Goal: Task Accomplishment & Management: Complete application form

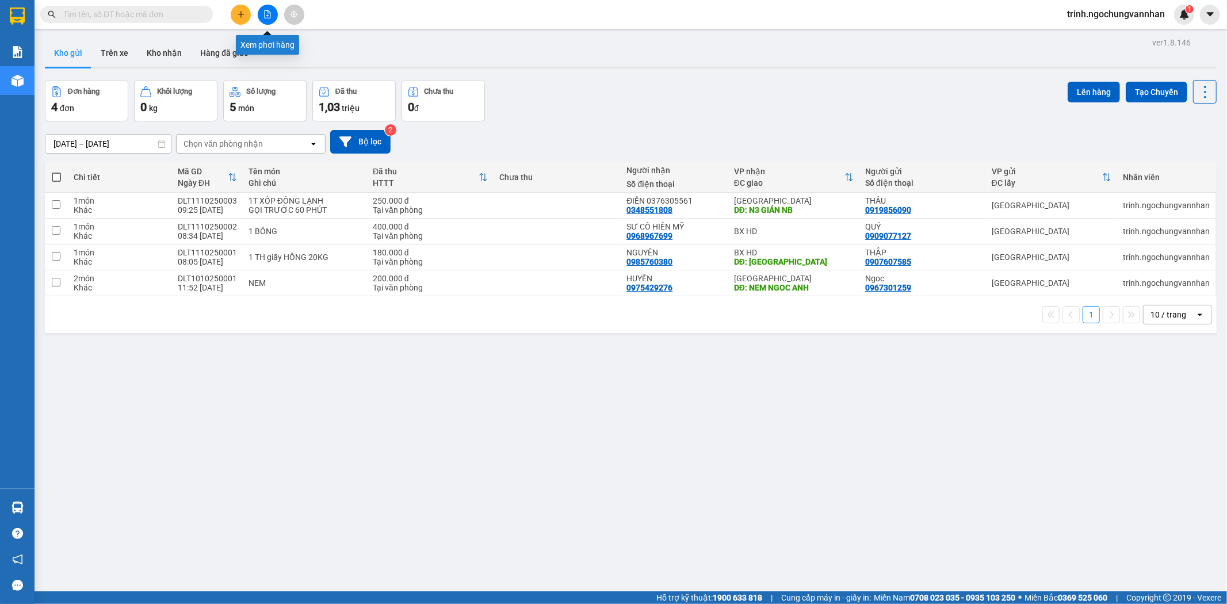
click at [261, 13] on button at bounding box center [268, 15] width 20 height 20
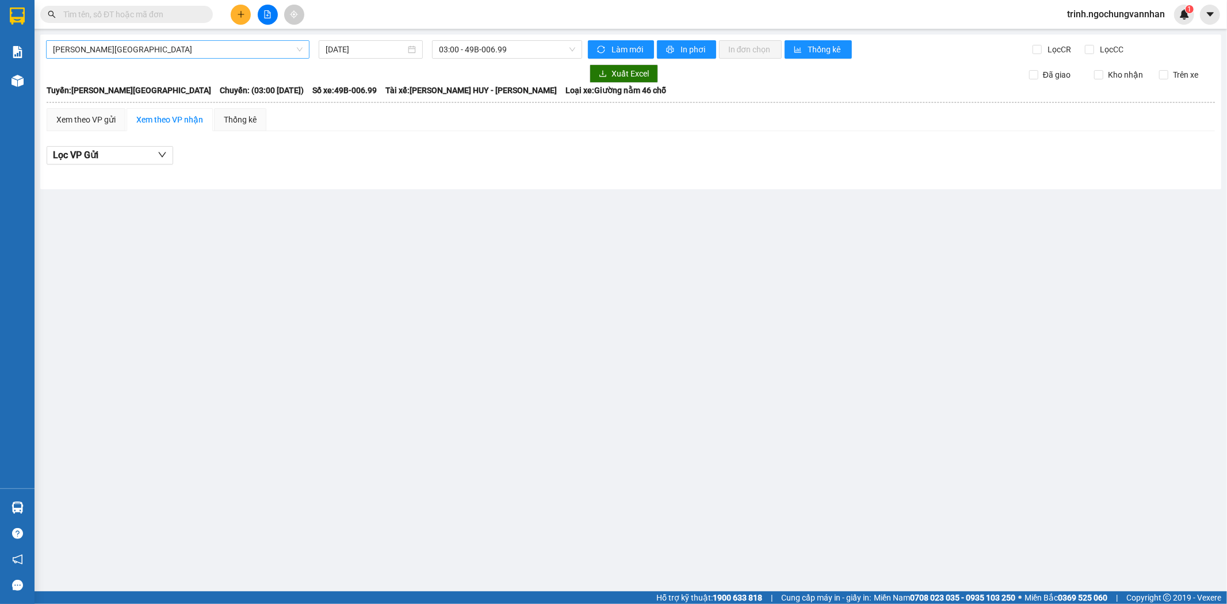
click at [143, 47] on span "[PERSON_NAME][GEOGRAPHIC_DATA]" at bounding box center [178, 49] width 250 height 17
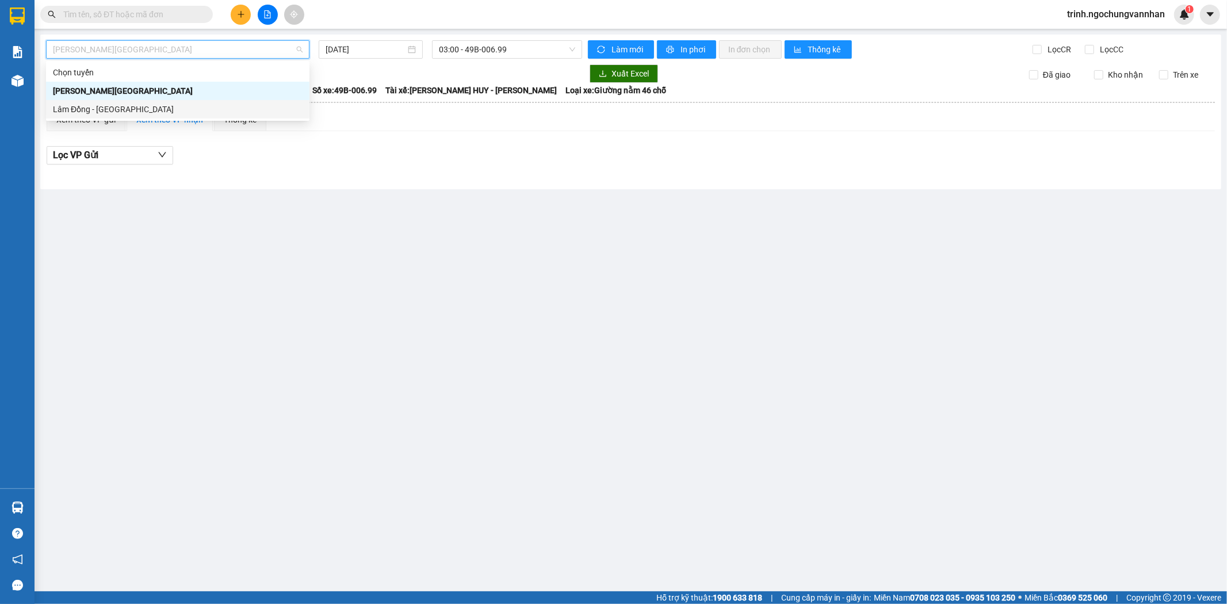
click at [145, 104] on div "Lâm Đồng - [GEOGRAPHIC_DATA]" at bounding box center [178, 109] width 250 height 13
type input "[DATE]"
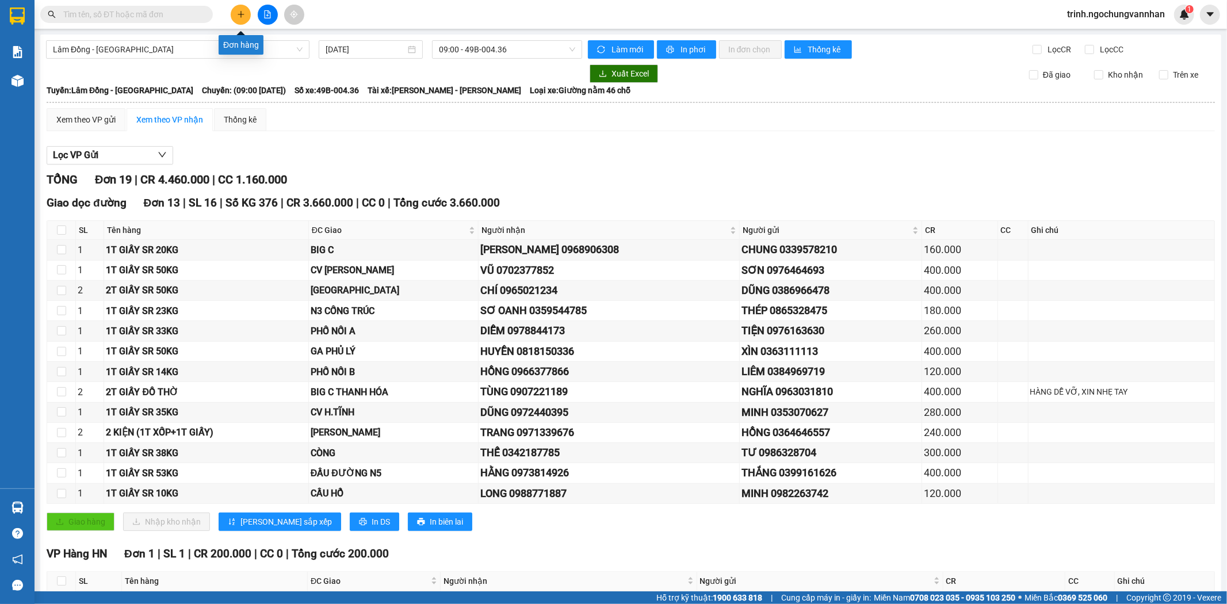
click at [243, 18] on icon "plus" at bounding box center [241, 14] width 8 height 8
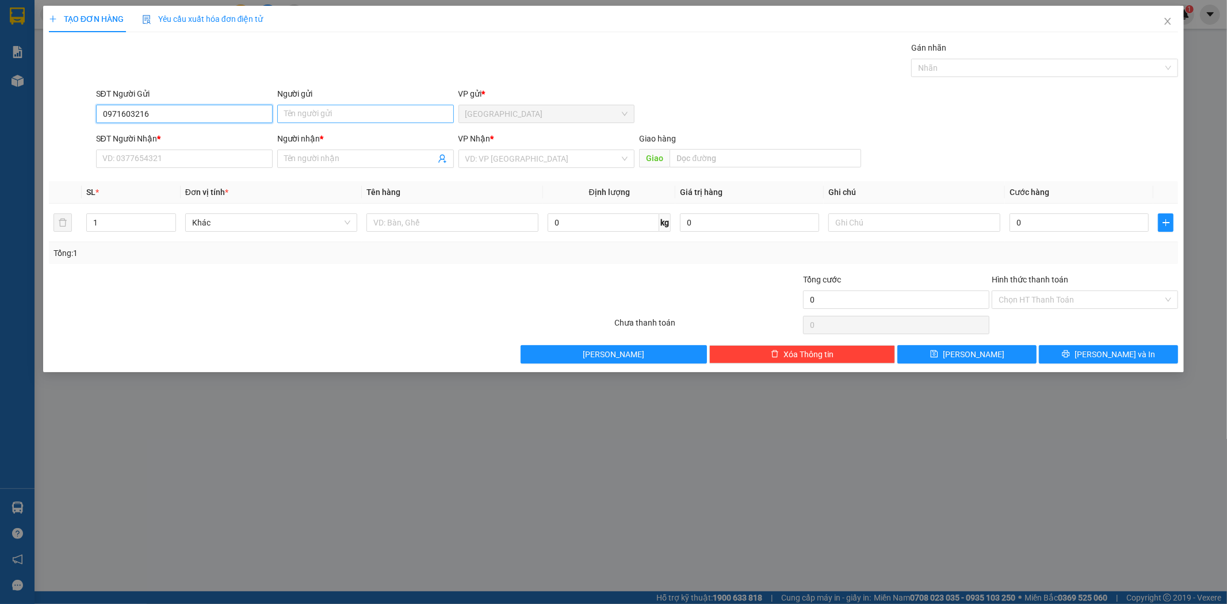
type input "0971603216"
click at [297, 112] on input "Người gửi" at bounding box center [365, 114] width 177 height 18
drag, startPoint x: 325, startPoint y: 116, endPoint x: 132, endPoint y: 110, distance: 192.7
click at [133, 110] on div "SĐT Người Gửi 0971603216 Người gửi huNGF huNGF VP gửi * [GEOGRAPHIC_DATA]" at bounding box center [637, 107] width 1087 height 40
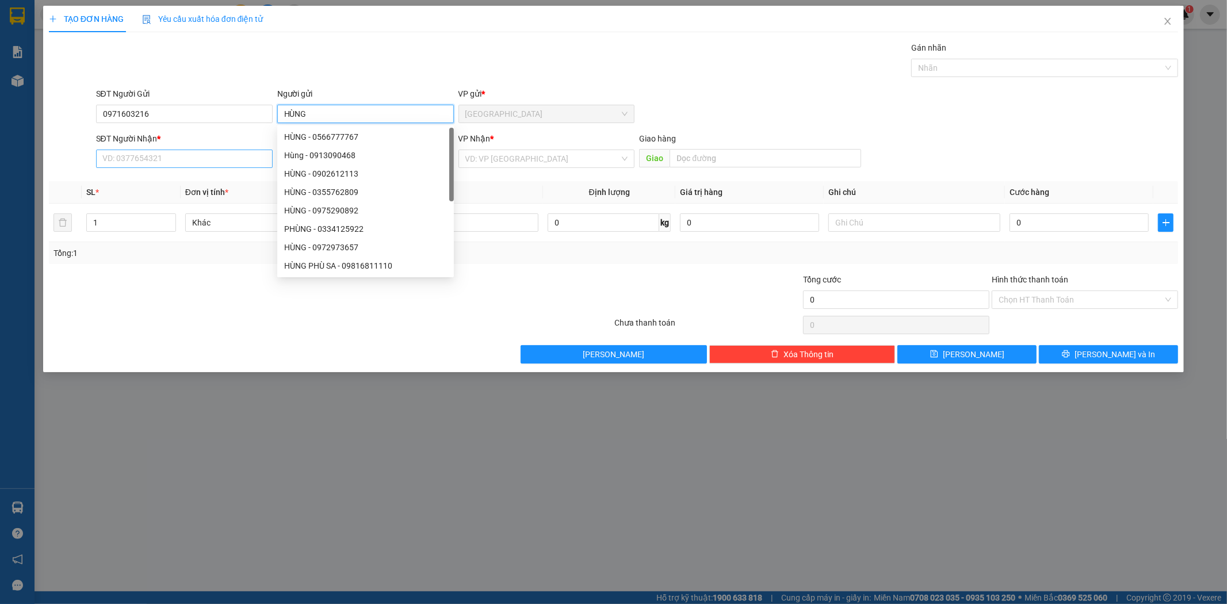
type input "HÙNG"
click at [114, 153] on input "SĐT Người Nhận *" at bounding box center [184, 159] width 177 height 18
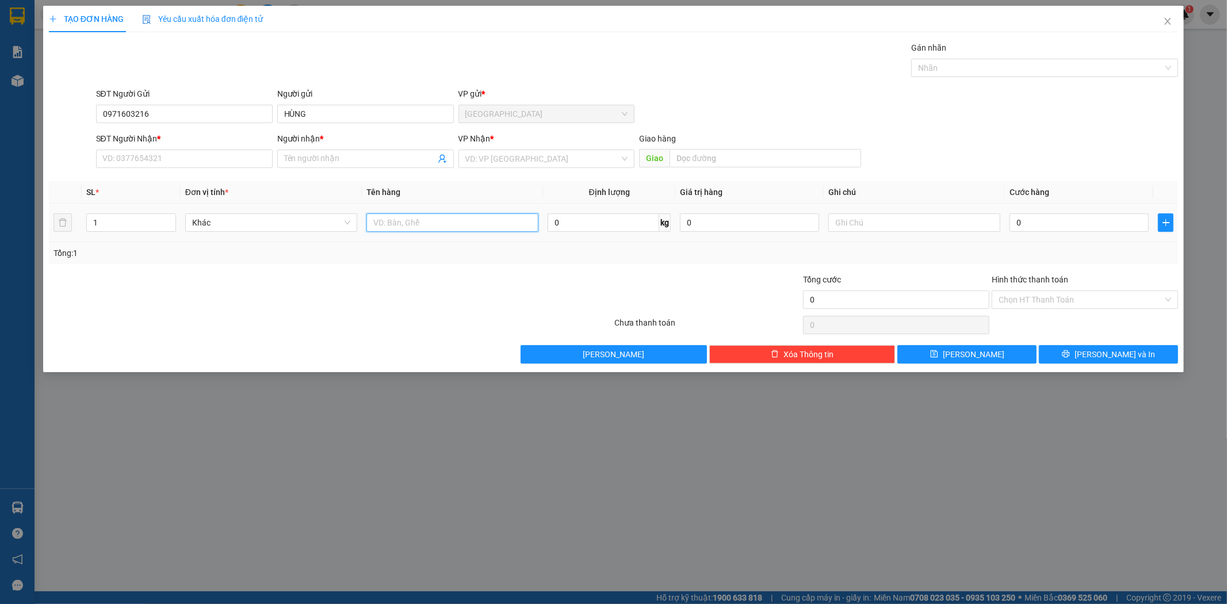
click at [446, 225] on input "text" at bounding box center [452, 222] width 172 height 18
type input "1 THÙNG XỐP MÁY BƠM"
click at [190, 164] on input "SĐT Người Nhận *" at bounding box center [184, 159] width 177 height 18
type input "0868309444"
click at [312, 163] on input "Người nhận *" at bounding box center [359, 158] width 151 height 13
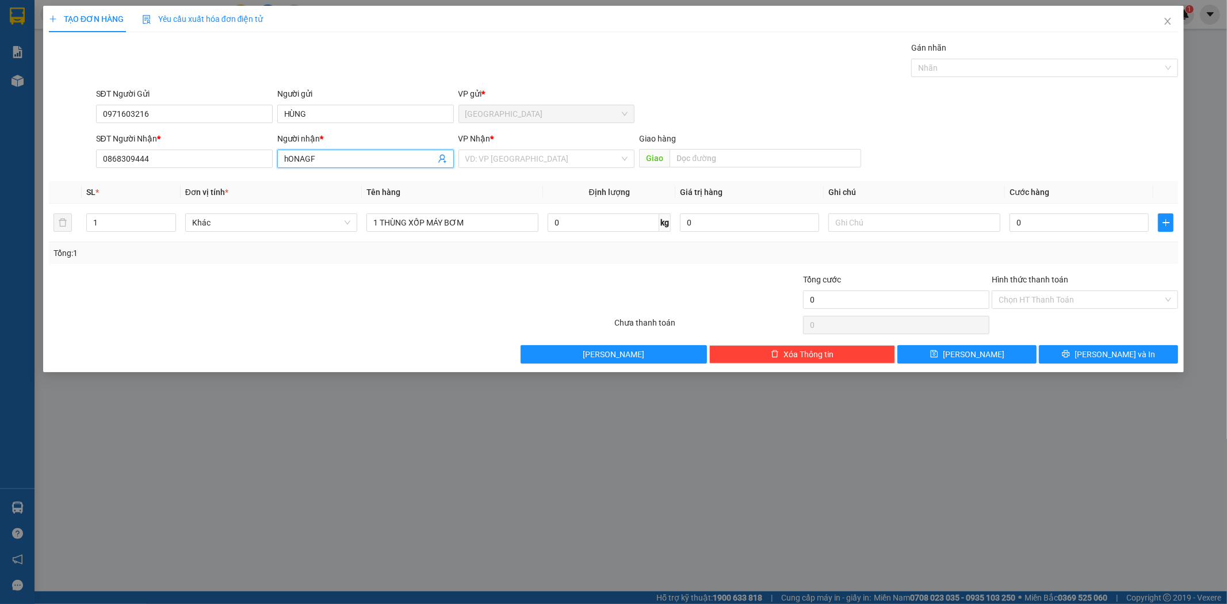
drag, startPoint x: 317, startPoint y: 162, endPoint x: 124, endPoint y: 179, distance: 194.5
click at [124, 179] on div "Transit Pickup Surcharge Ids Transit Deliver Surcharge Ids Transit Deliver Surc…" at bounding box center [613, 202] width 1129 height 322
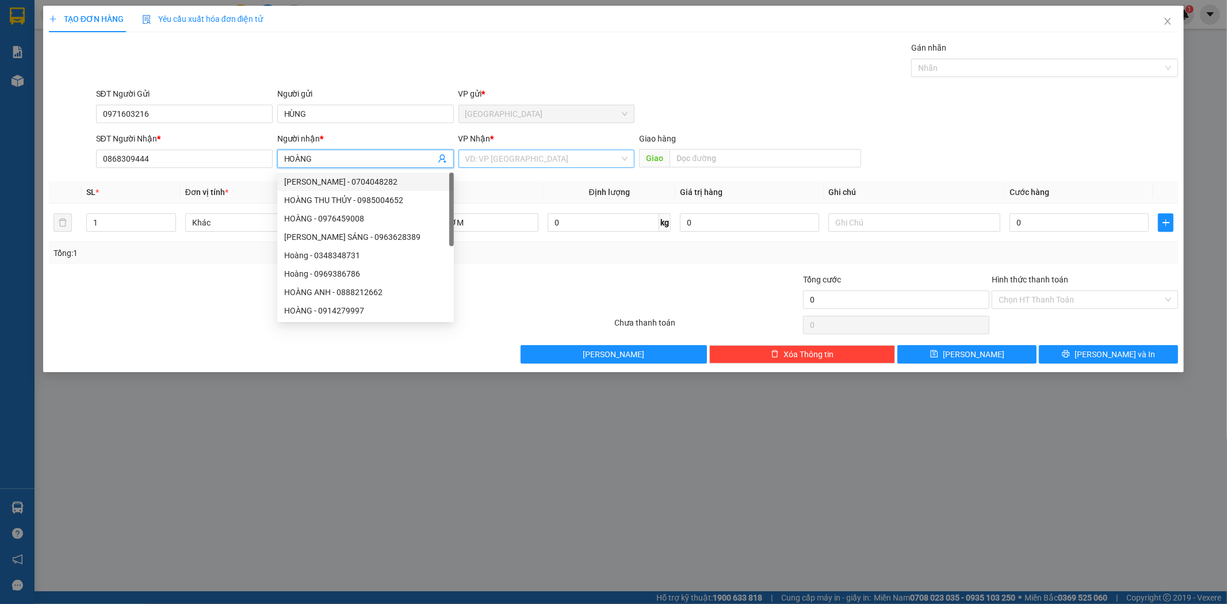
type input "HOÀNG"
click at [535, 162] on input "search" at bounding box center [542, 158] width 155 height 17
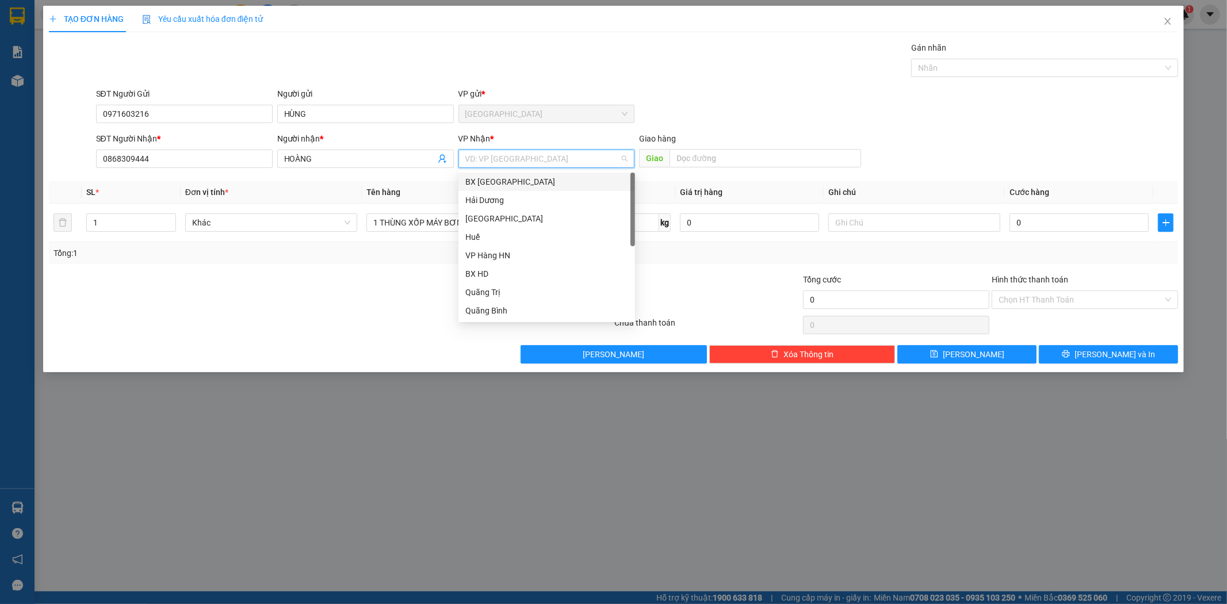
type input "Y"
type input "THANH"
click at [537, 179] on div "[GEOGRAPHIC_DATA]" at bounding box center [546, 181] width 163 height 13
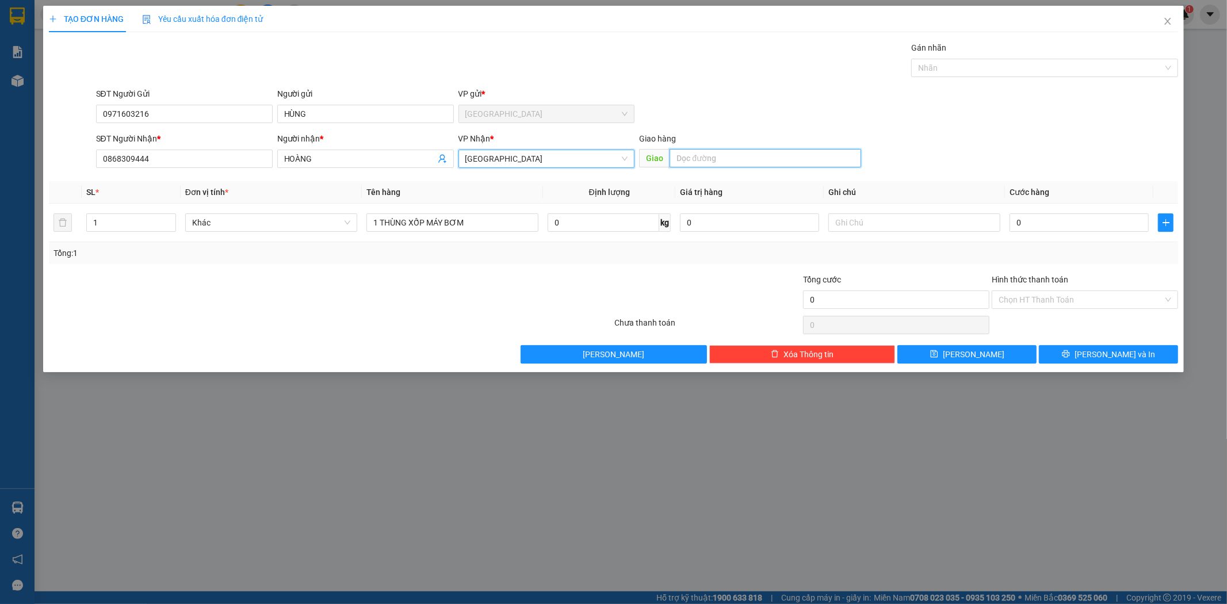
click at [707, 162] on input "text" at bounding box center [765, 158] width 192 height 18
type input "CX NGUYÊN BÌNH"
click at [1098, 223] on input "0" at bounding box center [1078, 222] width 139 height 18
type input "2"
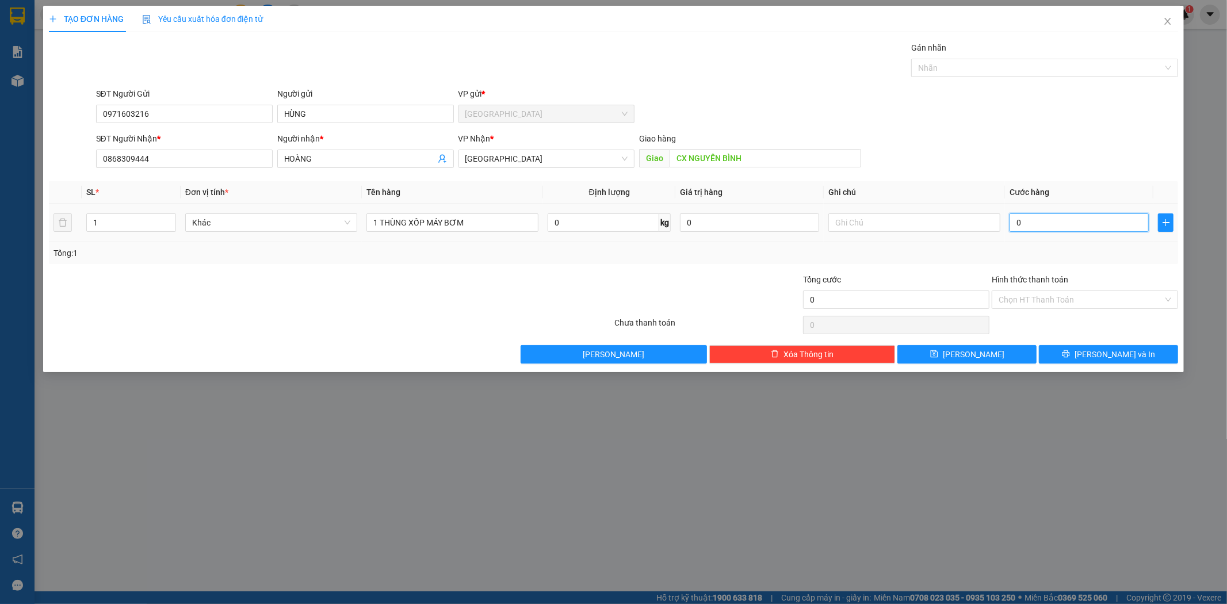
type input "2"
type input "25"
type input "250"
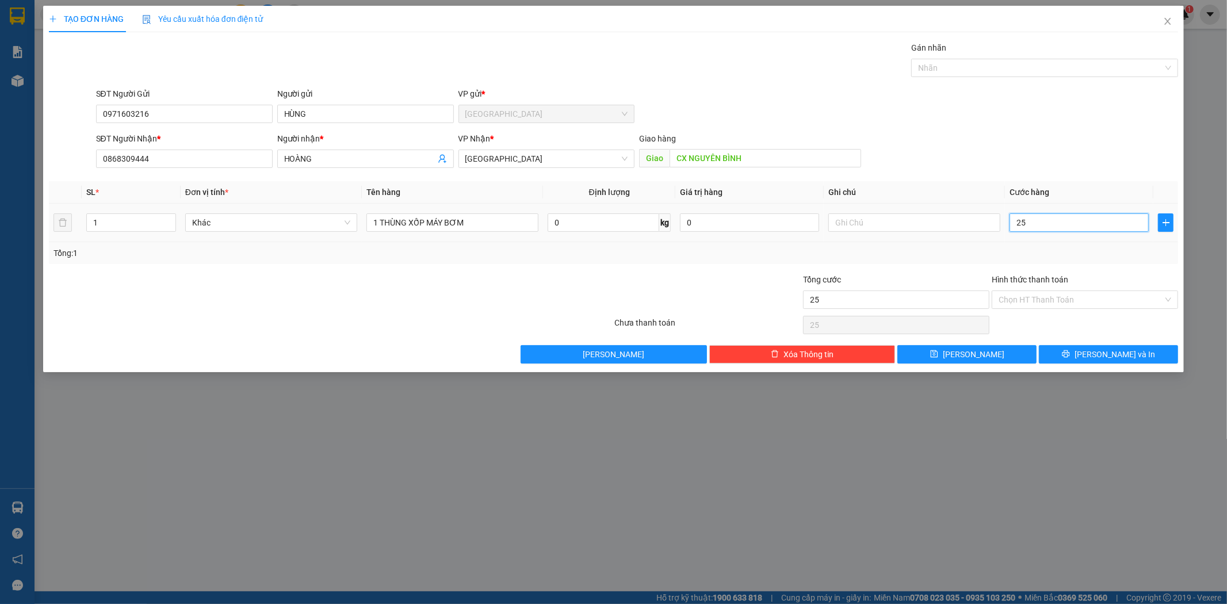
type input "250"
type input "2.500"
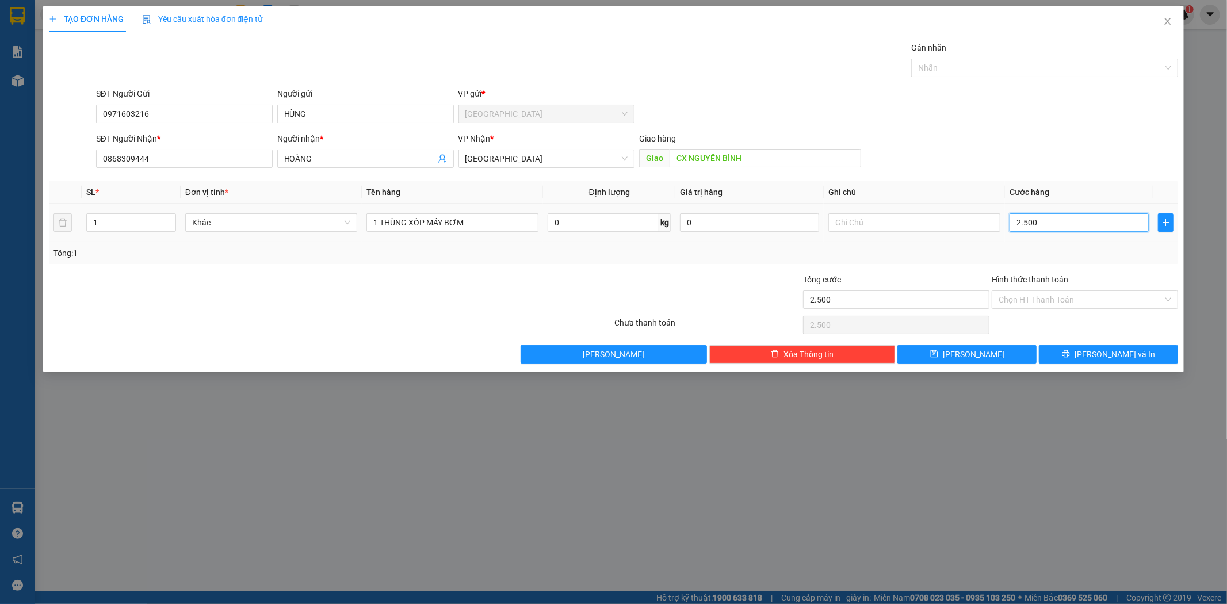
type input "25.000"
type input "250.000"
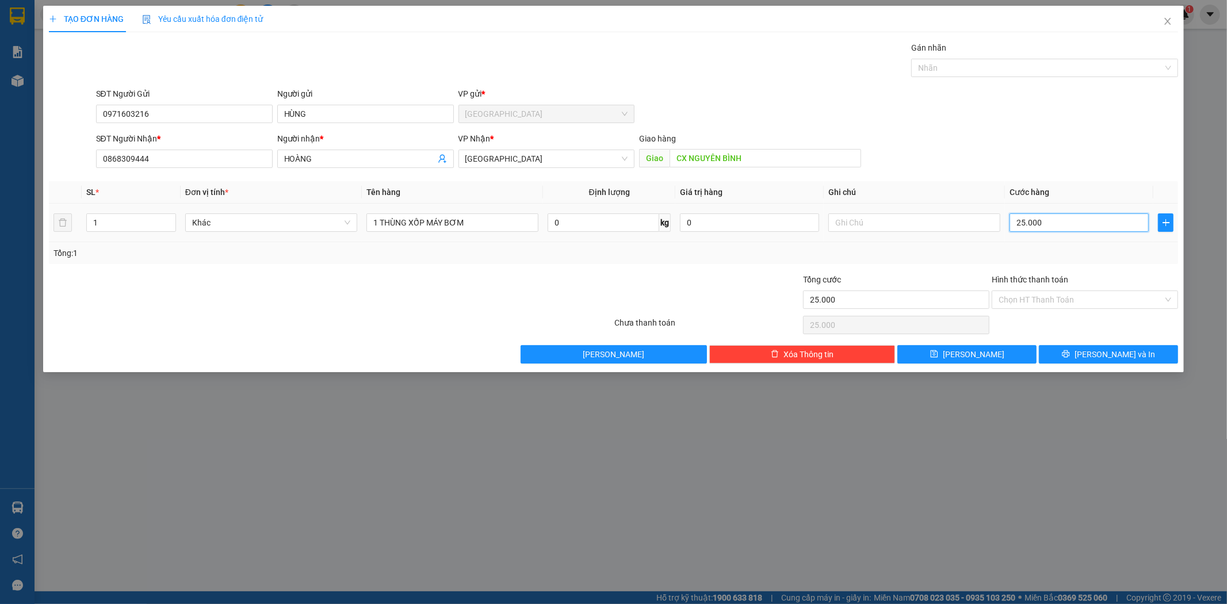
type input "250.000"
click at [1066, 348] on button "[PERSON_NAME] và In" at bounding box center [1108, 354] width 139 height 18
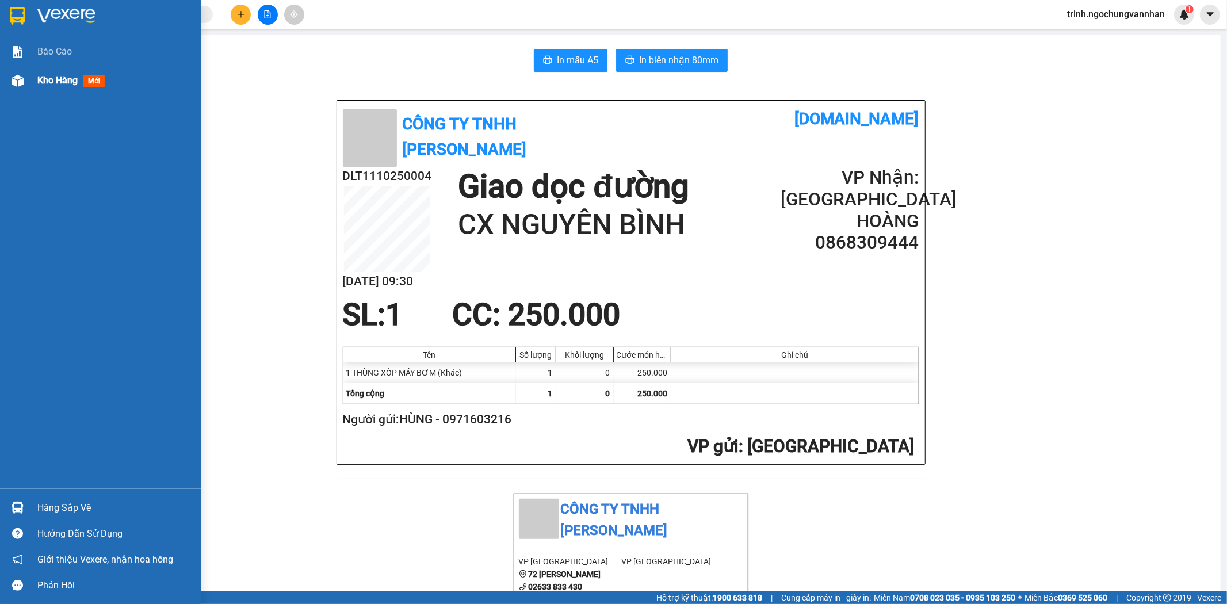
click at [60, 85] on span "Kho hàng" at bounding box center [57, 80] width 40 height 11
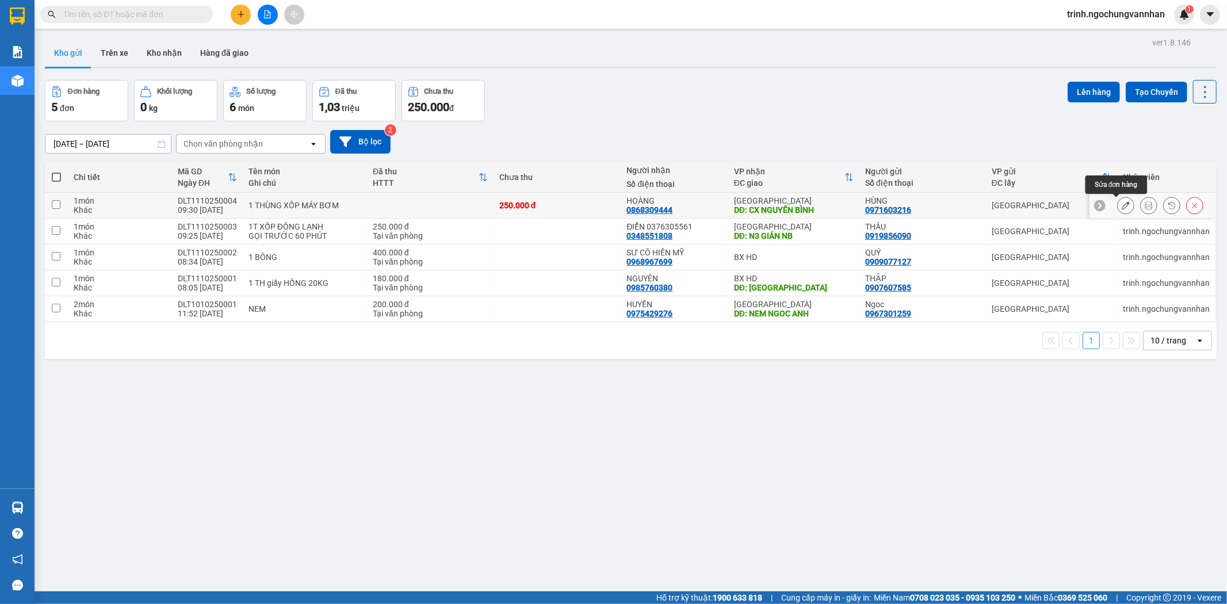
click at [1121, 207] on icon at bounding box center [1125, 205] width 8 height 8
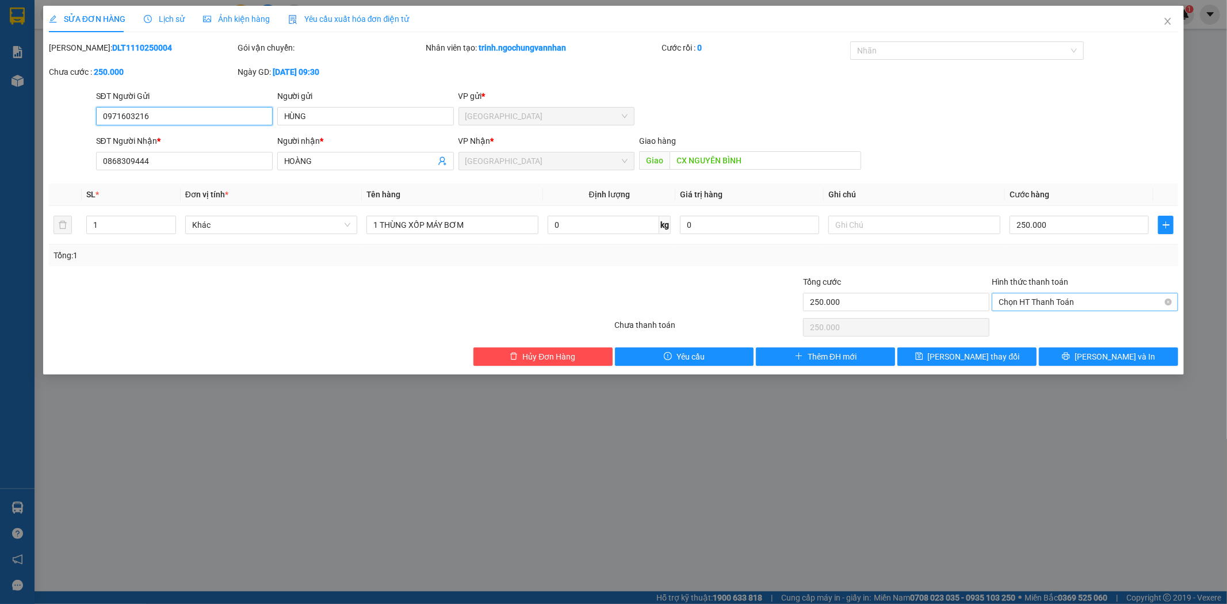
click at [1050, 300] on span "Chọn HT Thanh Toán" at bounding box center [1084, 301] width 173 height 17
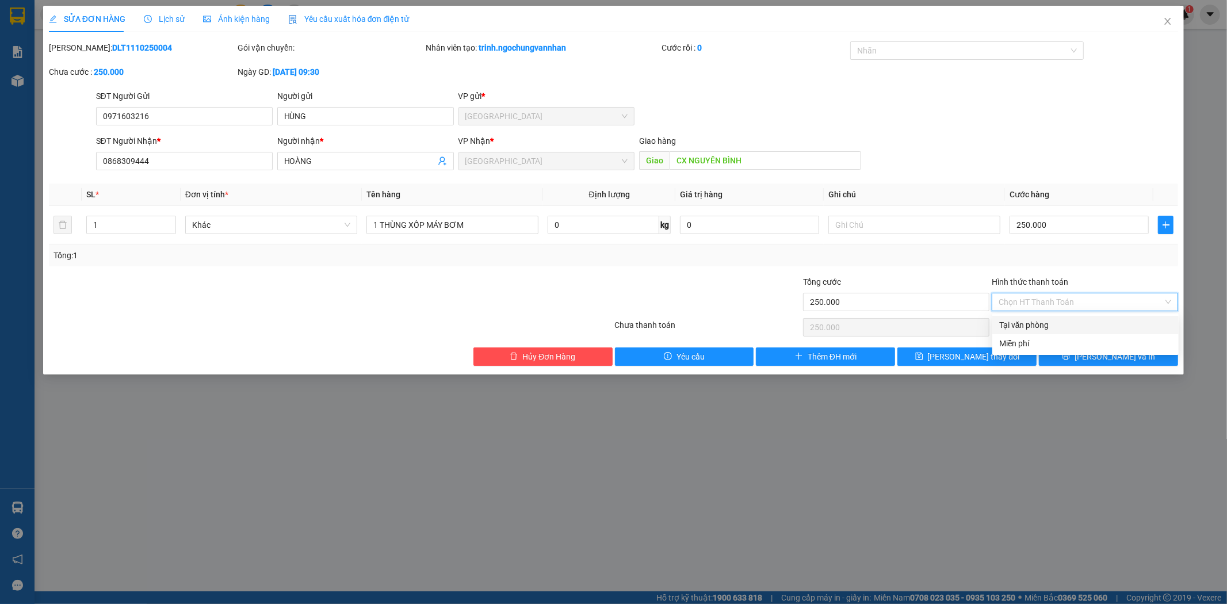
click at [1037, 331] on div "Tại văn phòng" at bounding box center [1085, 325] width 173 height 13
type input "0"
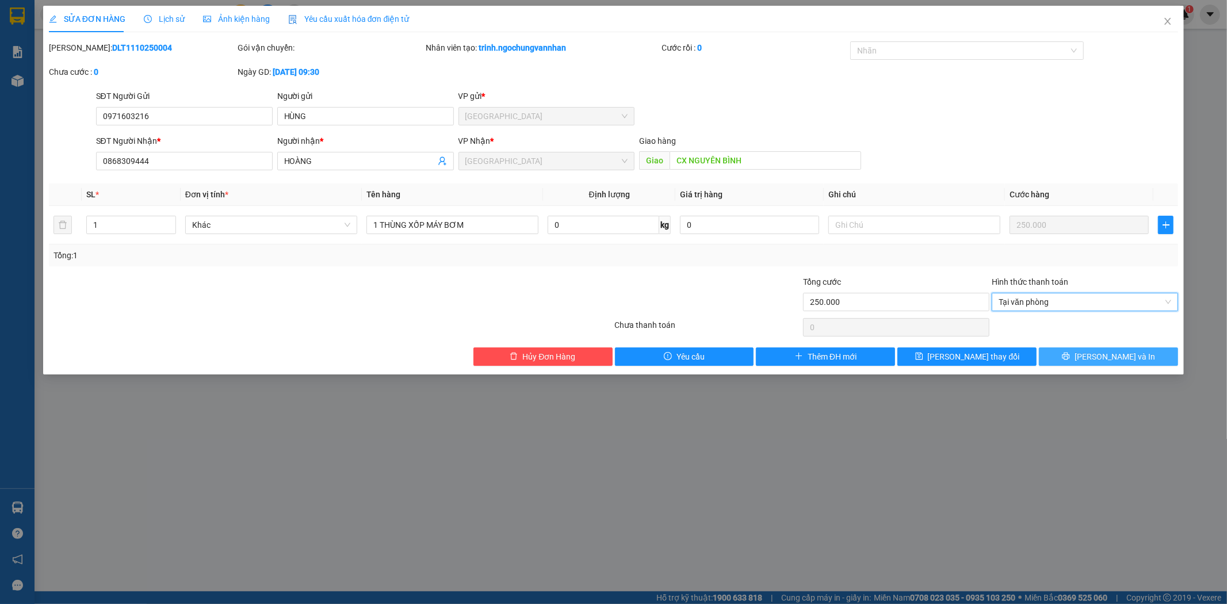
click at [1061, 357] on button "[PERSON_NAME] và In" at bounding box center [1108, 356] width 139 height 18
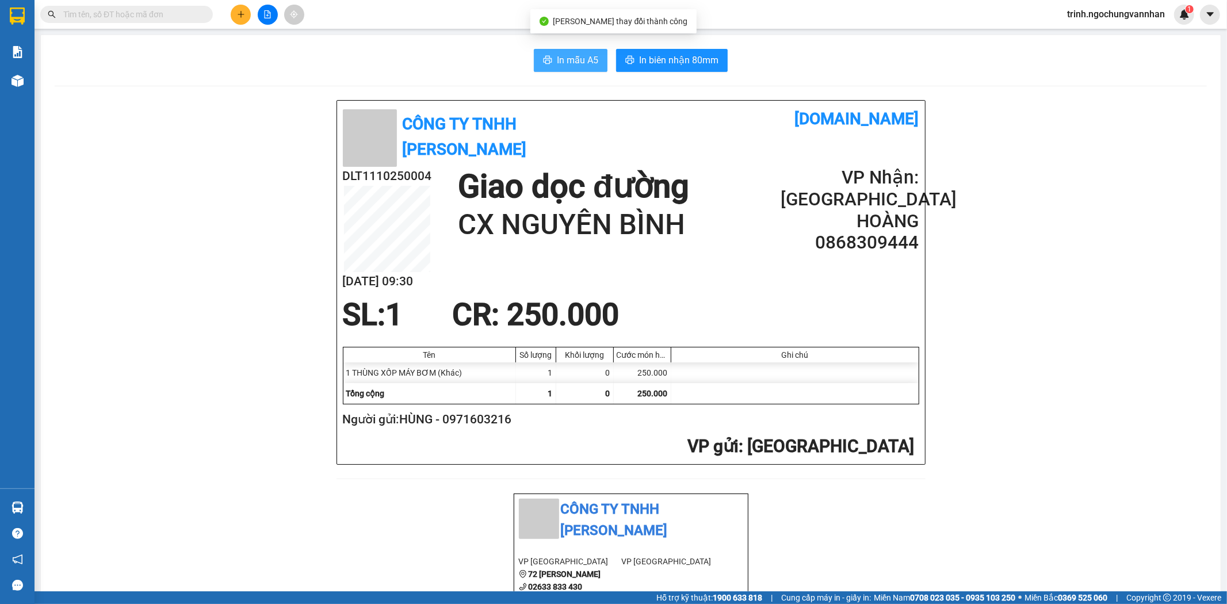
click at [566, 58] on span "In mẫu A5" at bounding box center [577, 60] width 41 height 14
